Goal: Navigation & Orientation: Understand site structure

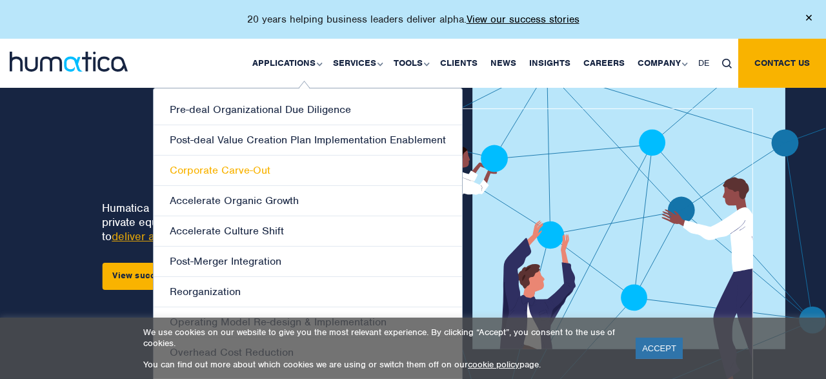
scroll to position [25, 0]
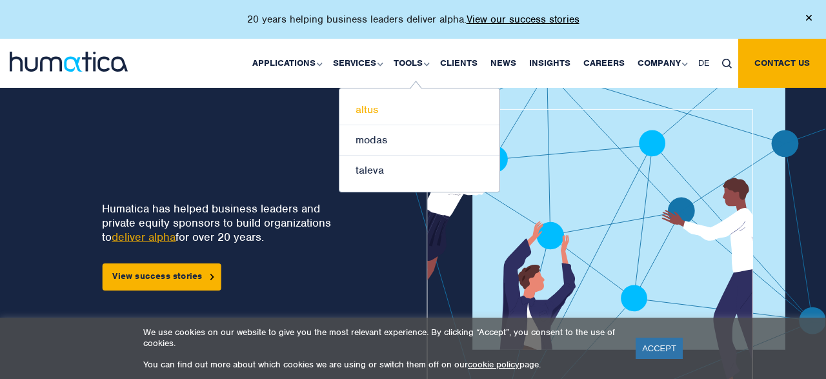
click at [375, 108] on link "altus" at bounding box center [420, 110] width 160 height 30
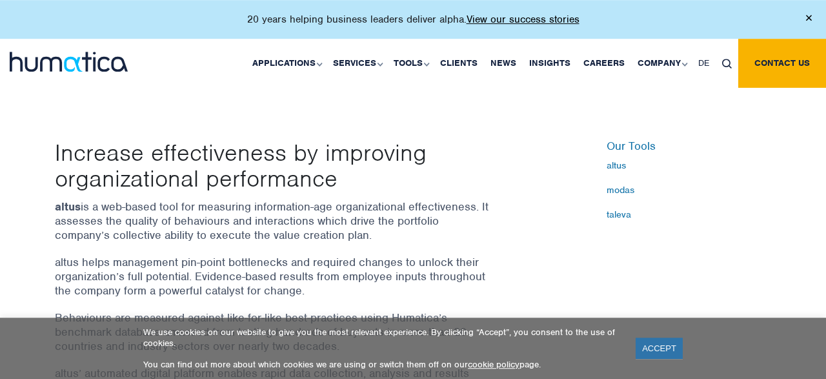
scroll to position [324, 0]
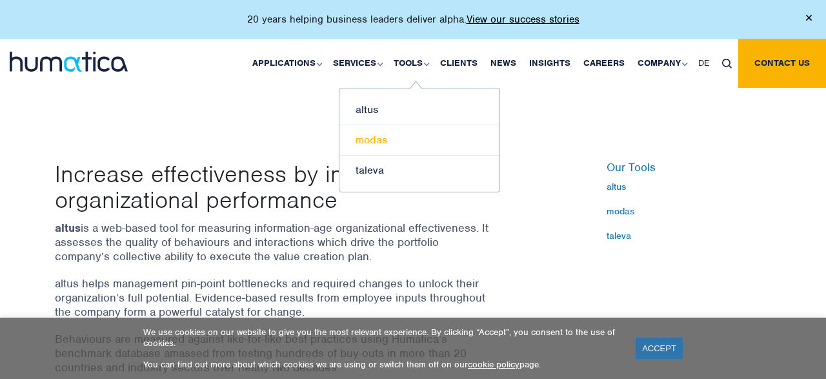
click at [397, 143] on link "modas" at bounding box center [420, 140] width 160 height 30
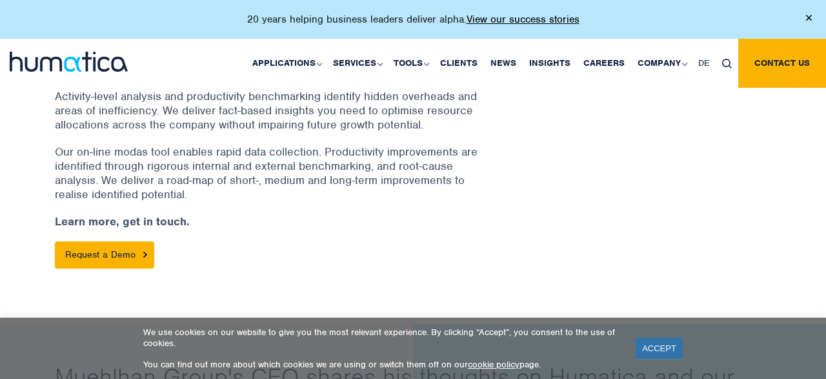
scroll to position [491, 0]
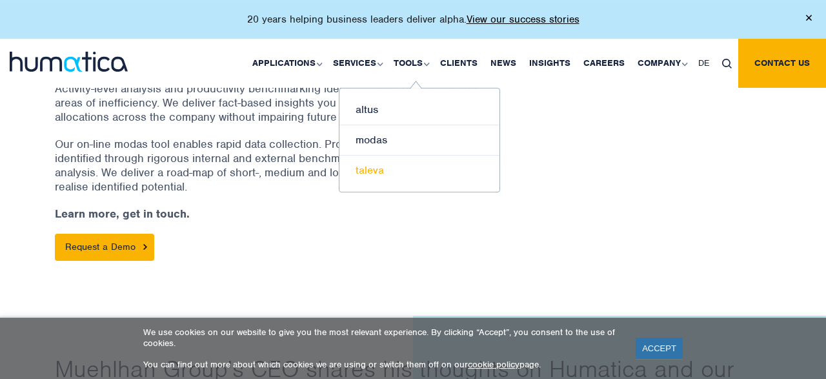
click at [391, 175] on link "taleva" at bounding box center [420, 171] width 160 height 30
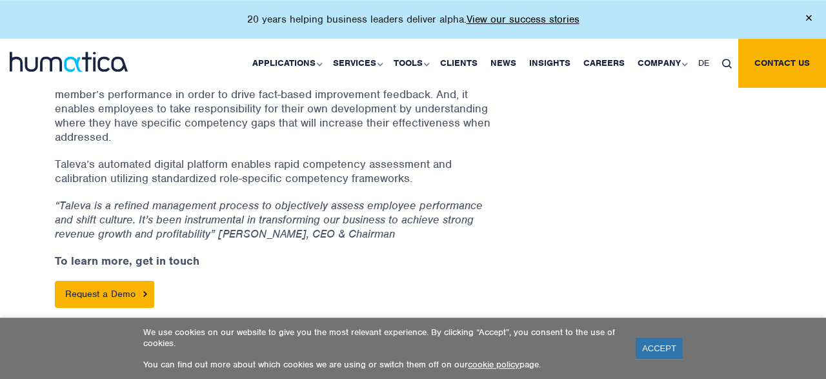
scroll to position [609, 0]
